Goal: Information Seeking & Learning: Learn about a topic

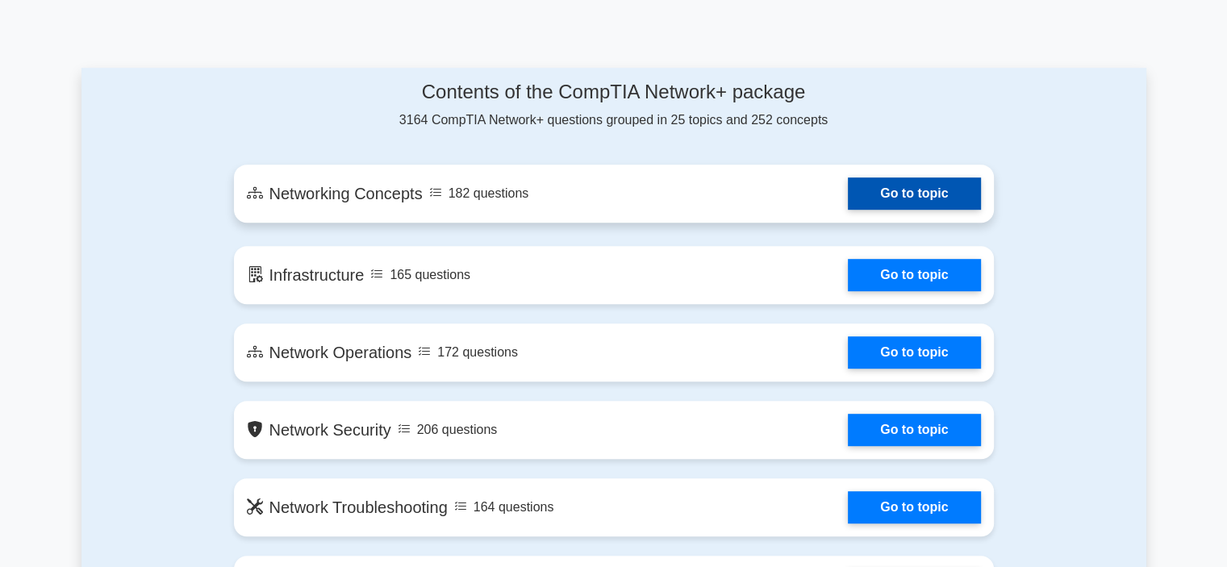
click at [848, 189] on link "Go to topic" at bounding box center [914, 194] width 132 height 32
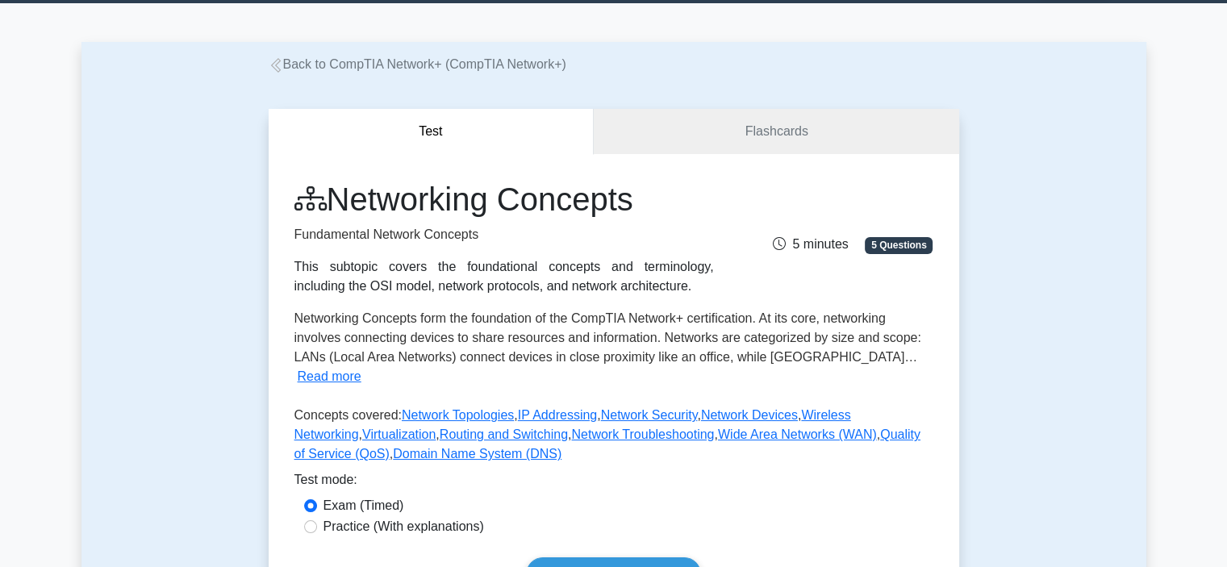
scroll to position [242, 0]
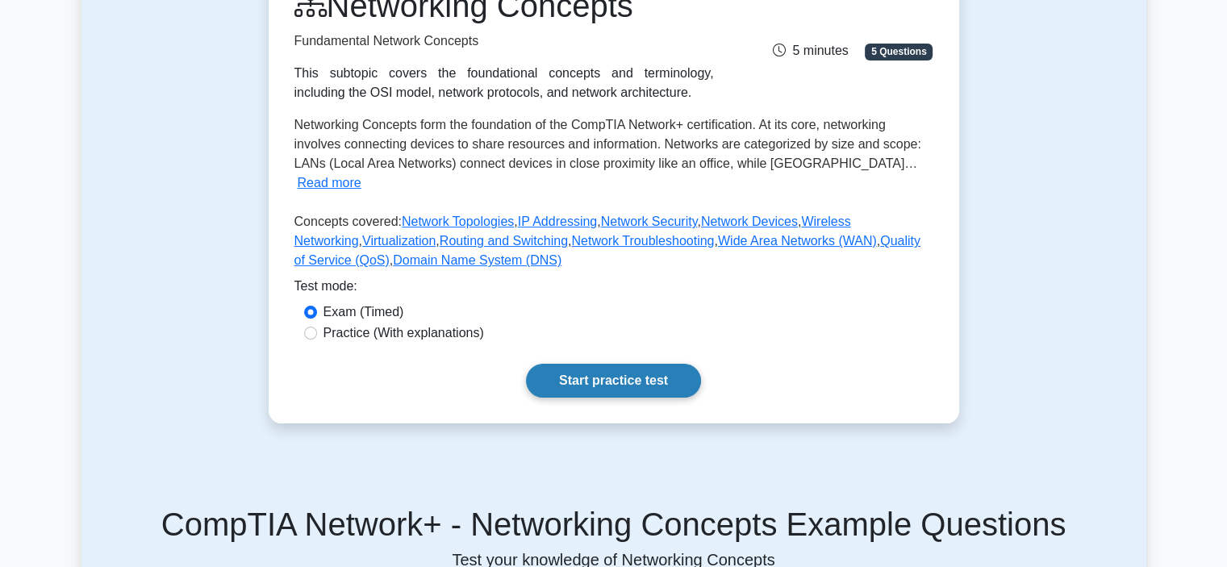
click at [609, 364] on link "Start practice test" at bounding box center [613, 381] width 175 height 34
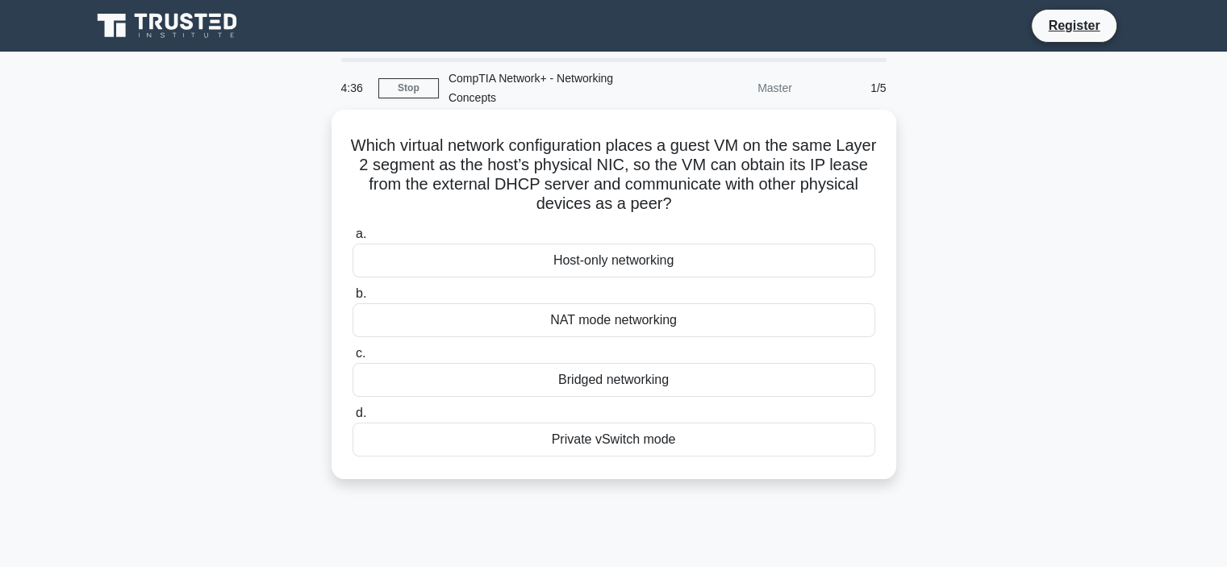
click at [618, 379] on div "Bridged networking" at bounding box center [614, 380] width 523 height 34
click at [353, 359] on input "c. Bridged networking" at bounding box center [353, 354] width 0 height 10
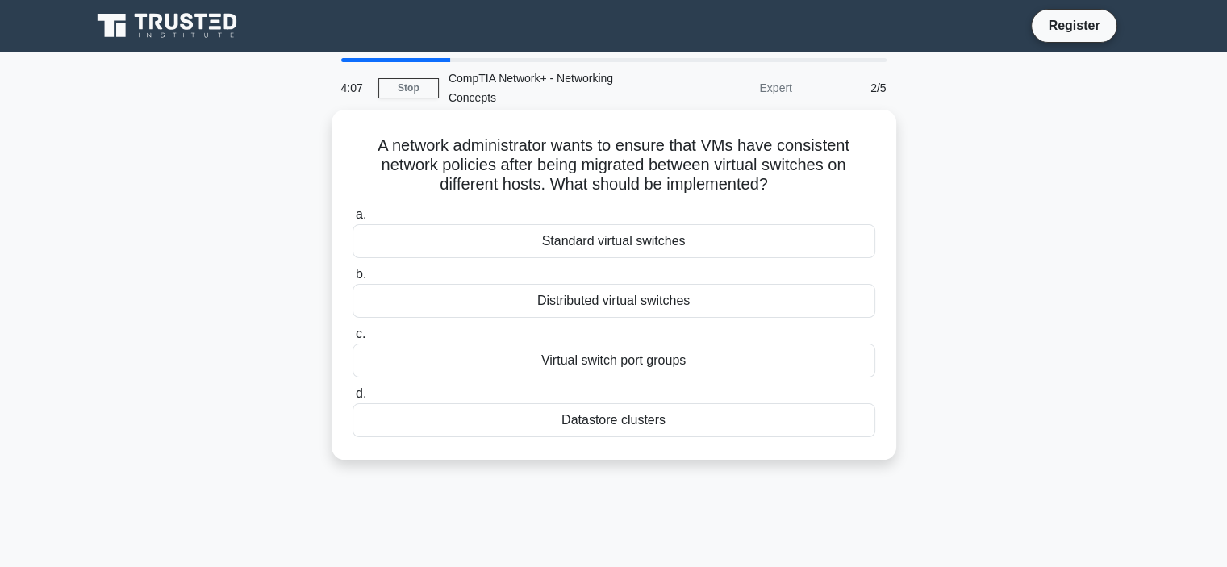
click at [613, 357] on div "Virtual switch port groups" at bounding box center [614, 361] width 523 height 34
click at [353, 340] on input "c. Virtual switch port groups" at bounding box center [353, 334] width 0 height 10
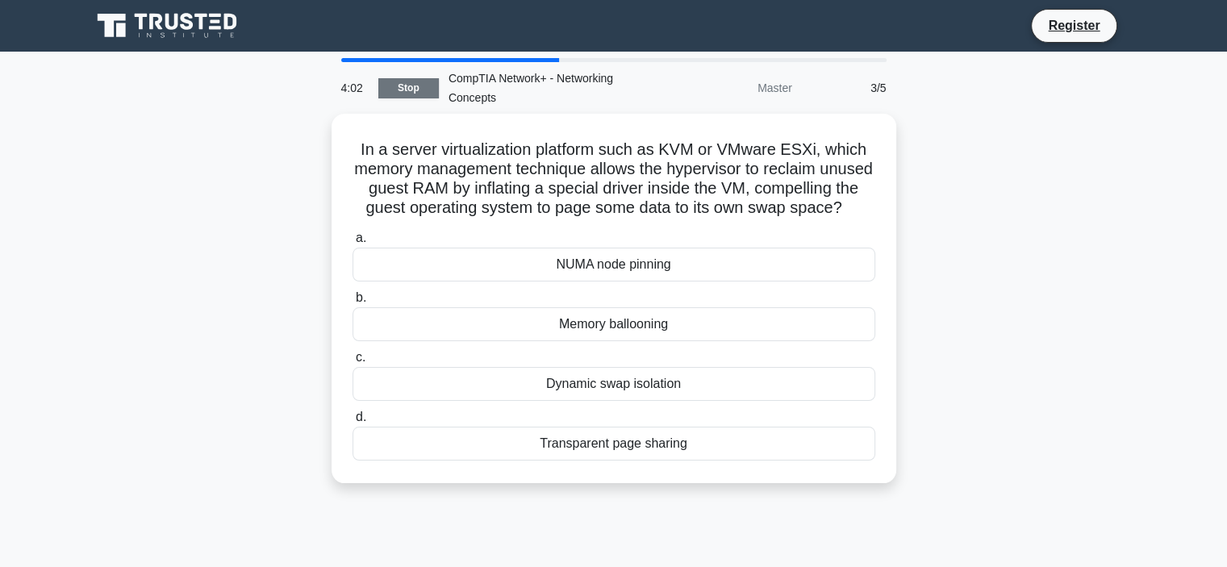
click at [402, 90] on link "Stop" at bounding box center [408, 88] width 61 height 20
